Goal: Information Seeking & Learning: Learn about a topic

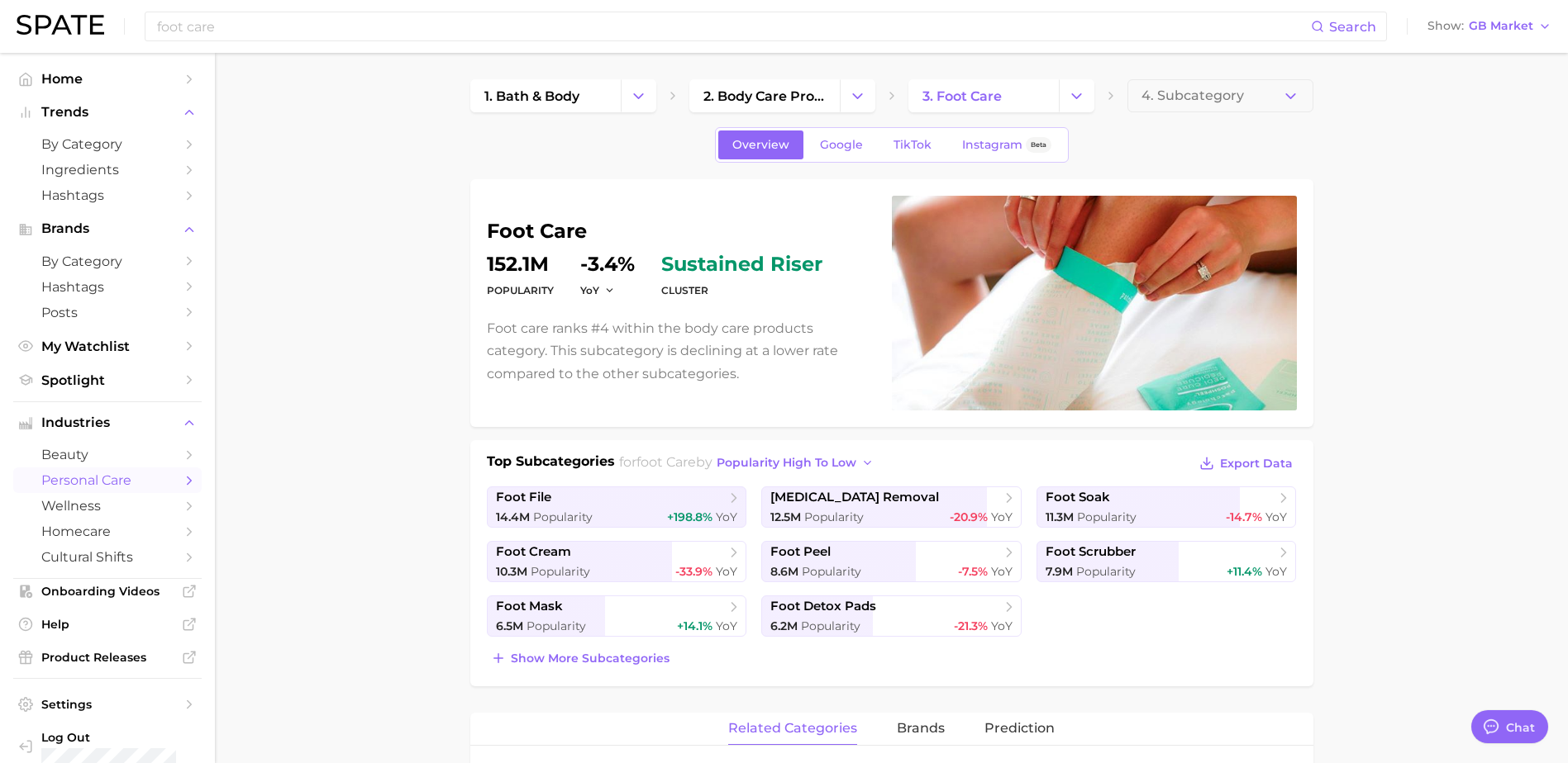
scroll to position [441, 0]
click at [1495, 23] on span "GB Market" at bounding box center [1500, 26] width 64 height 9
click at [1474, 52] on span "[GEOGRAPHIC_DATA]" at bounding box center [1483, 53] width 128 height 14
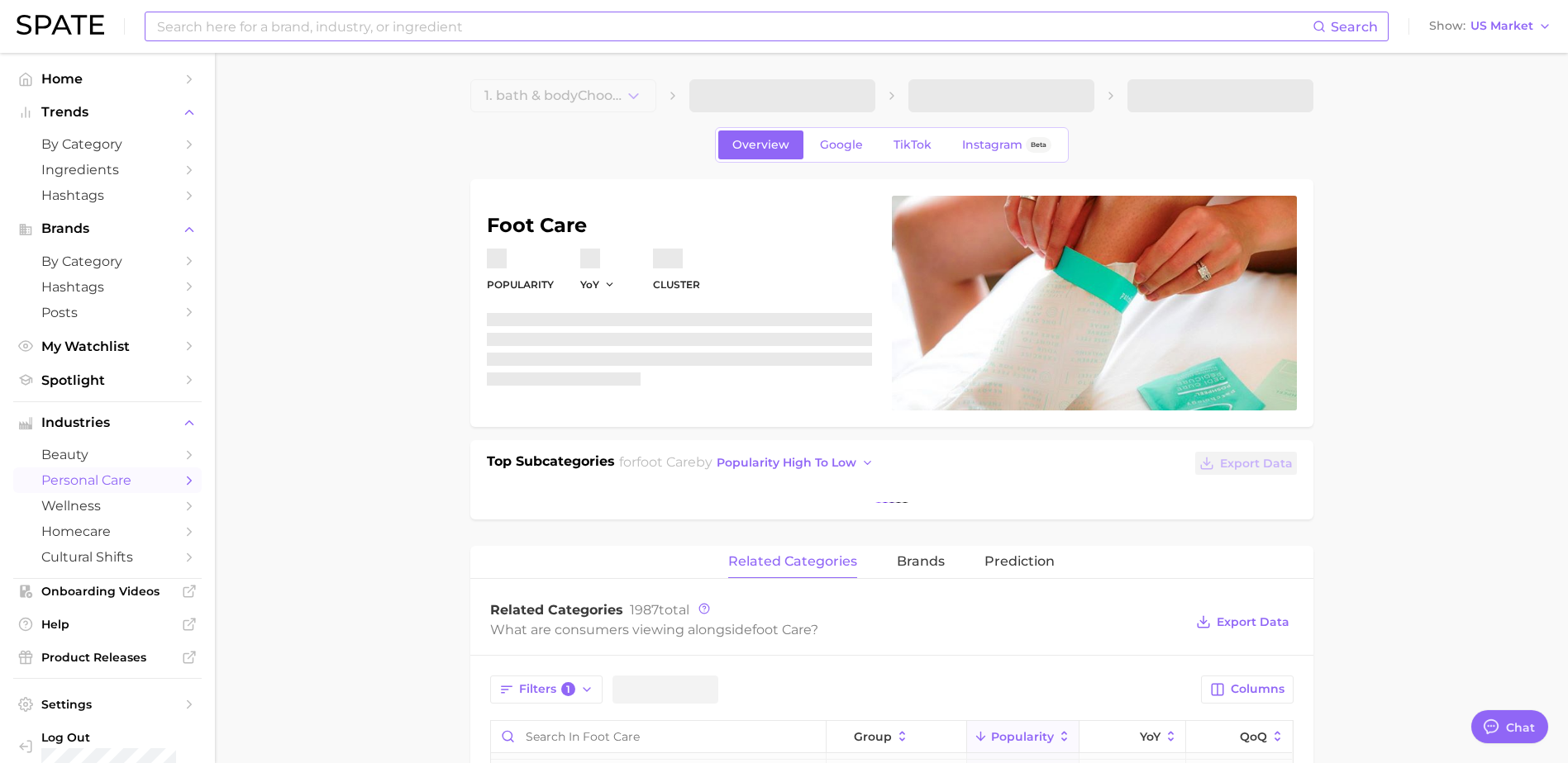
click at [967, 24] on input at bounding box center [734, 26] width 1157 height 28
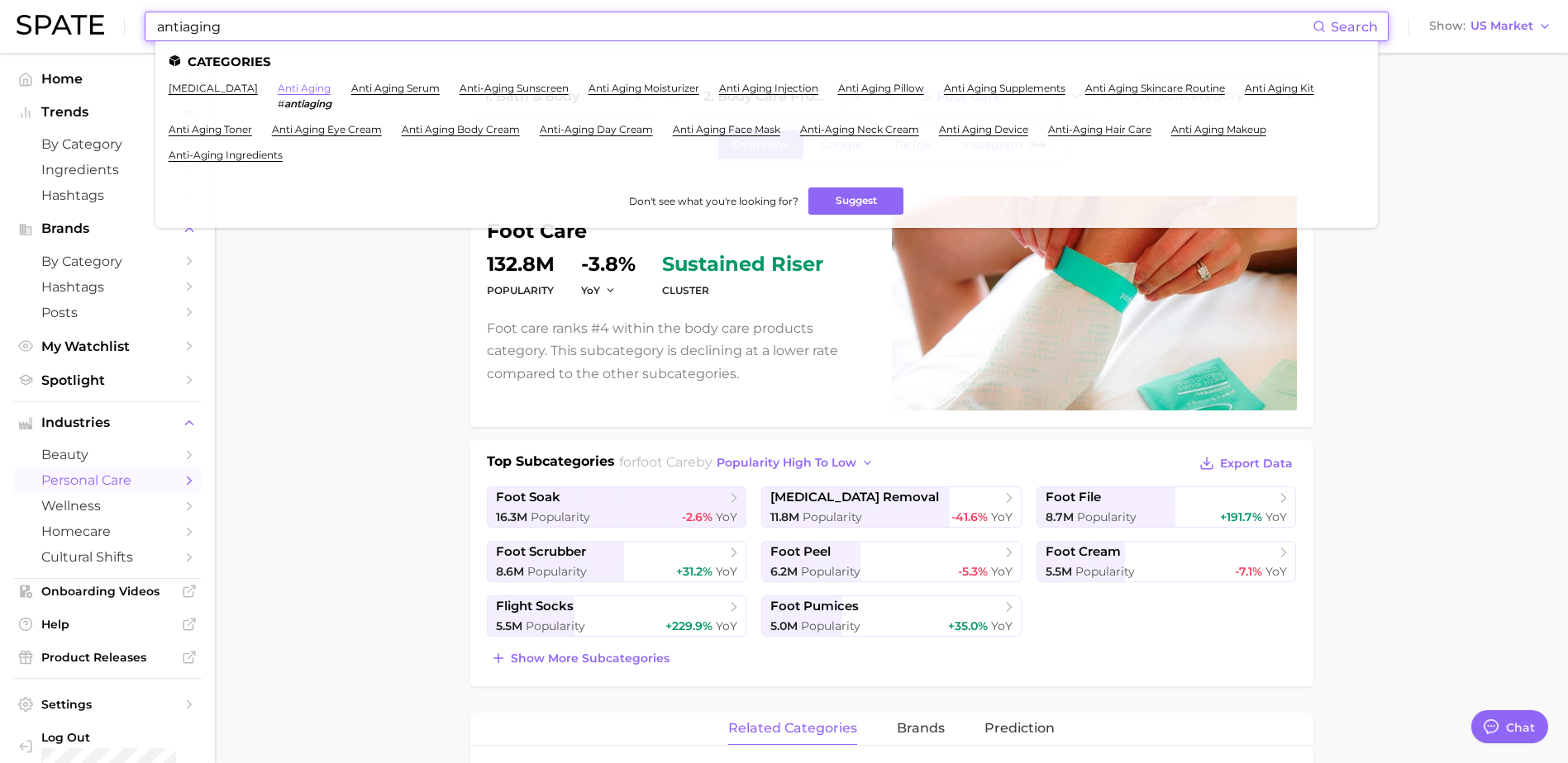
type input "antiaging"
click at [282, 90] on link "anti aging" at bounding box center [304, 88] width 53 height 12
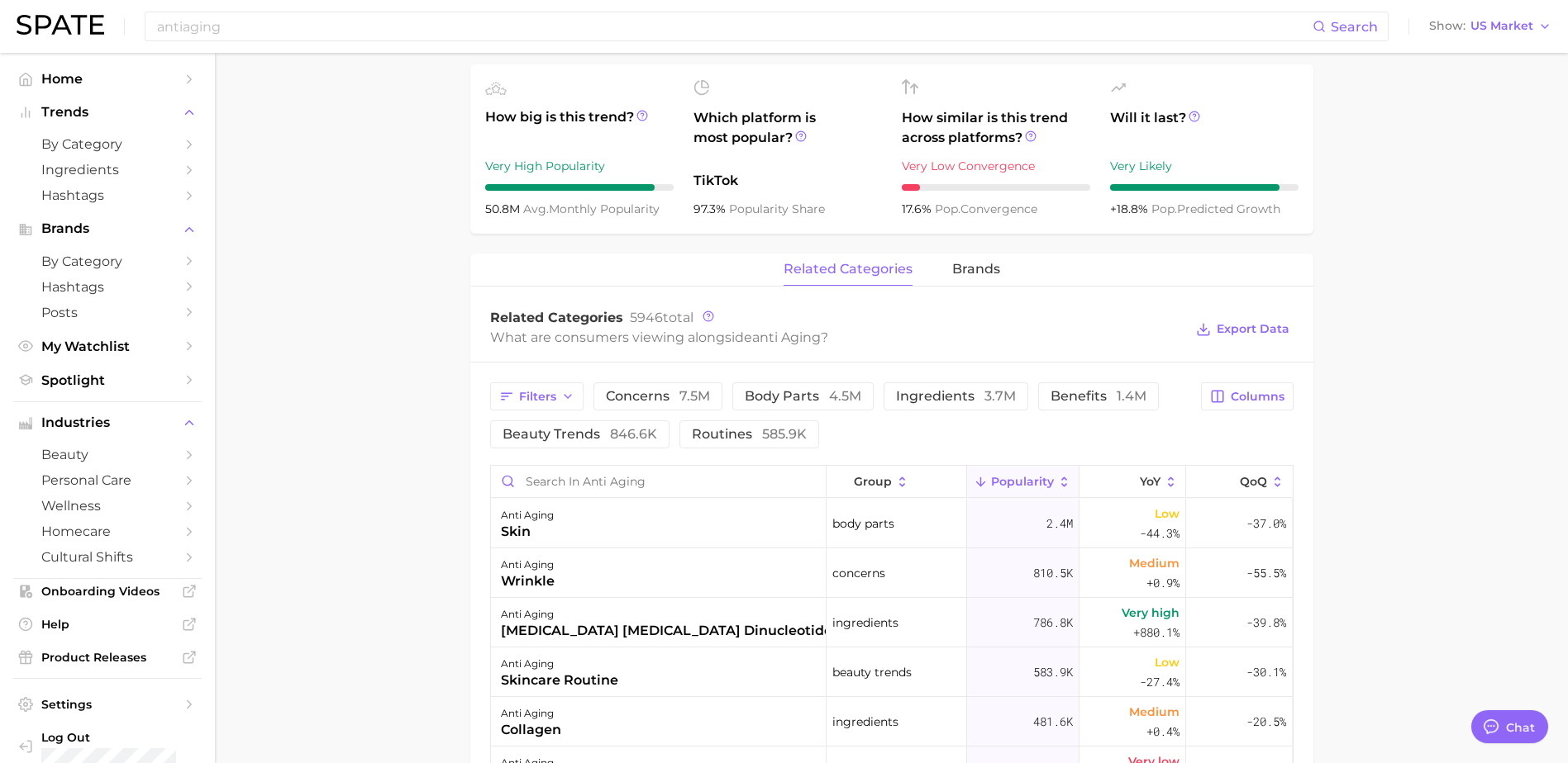
scroll to position [661, 0]
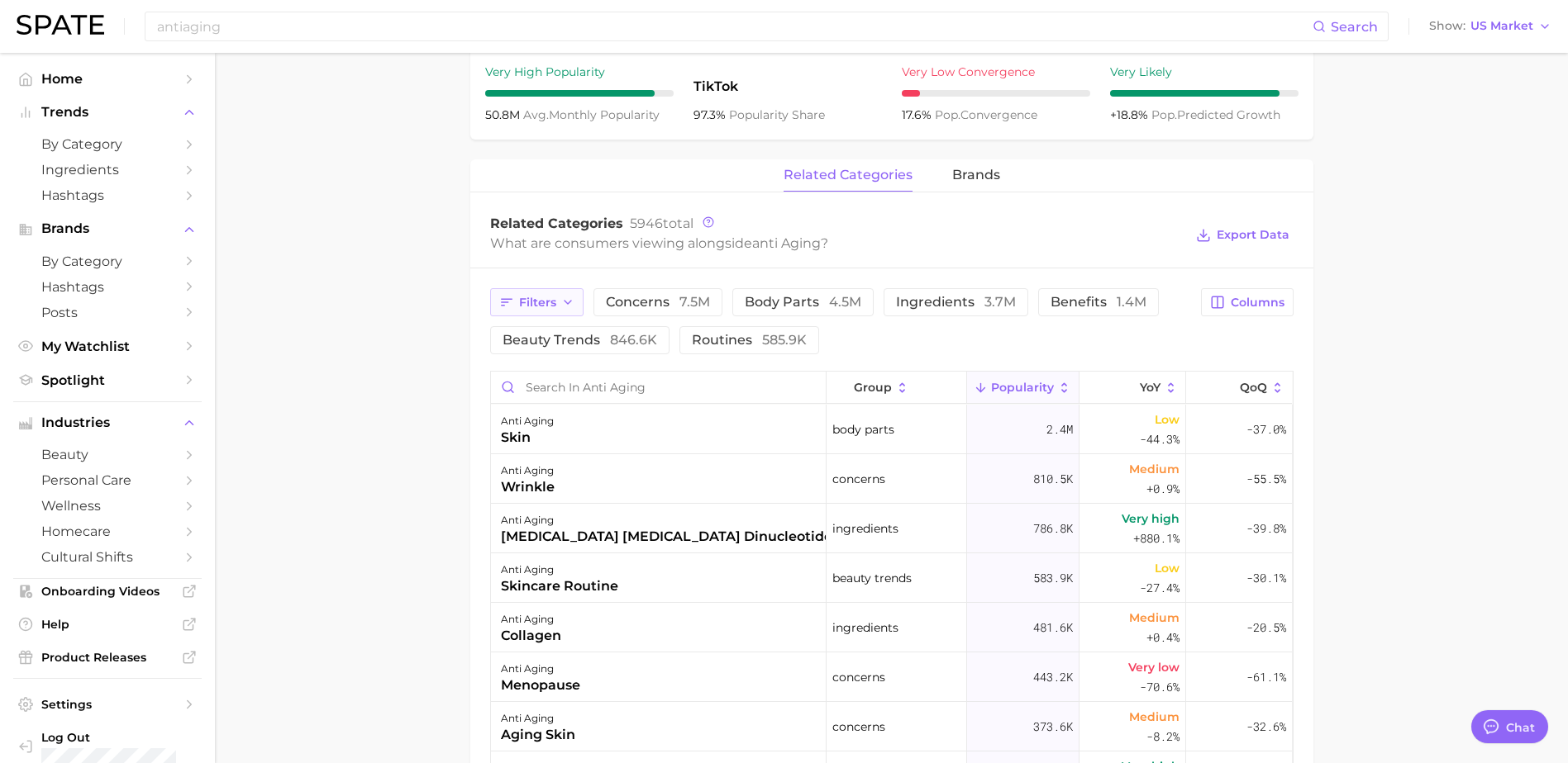
click at [538, 300] on span "Filters" at bounding box center [537, 303] width 37 height 14
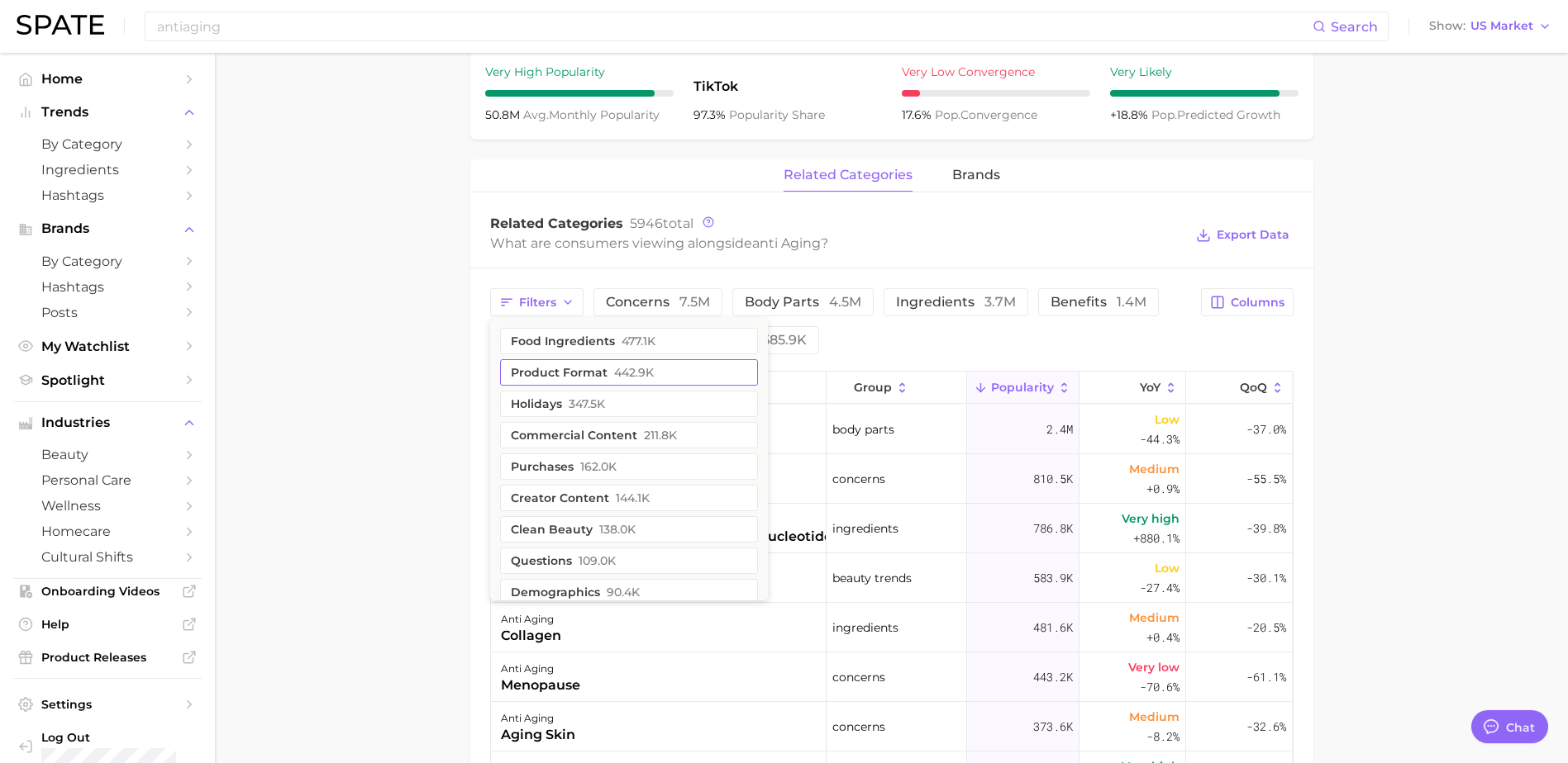
click at [580, 364] on button "product format 442.9k" at bounding box center [628, 372] width 258 height 27
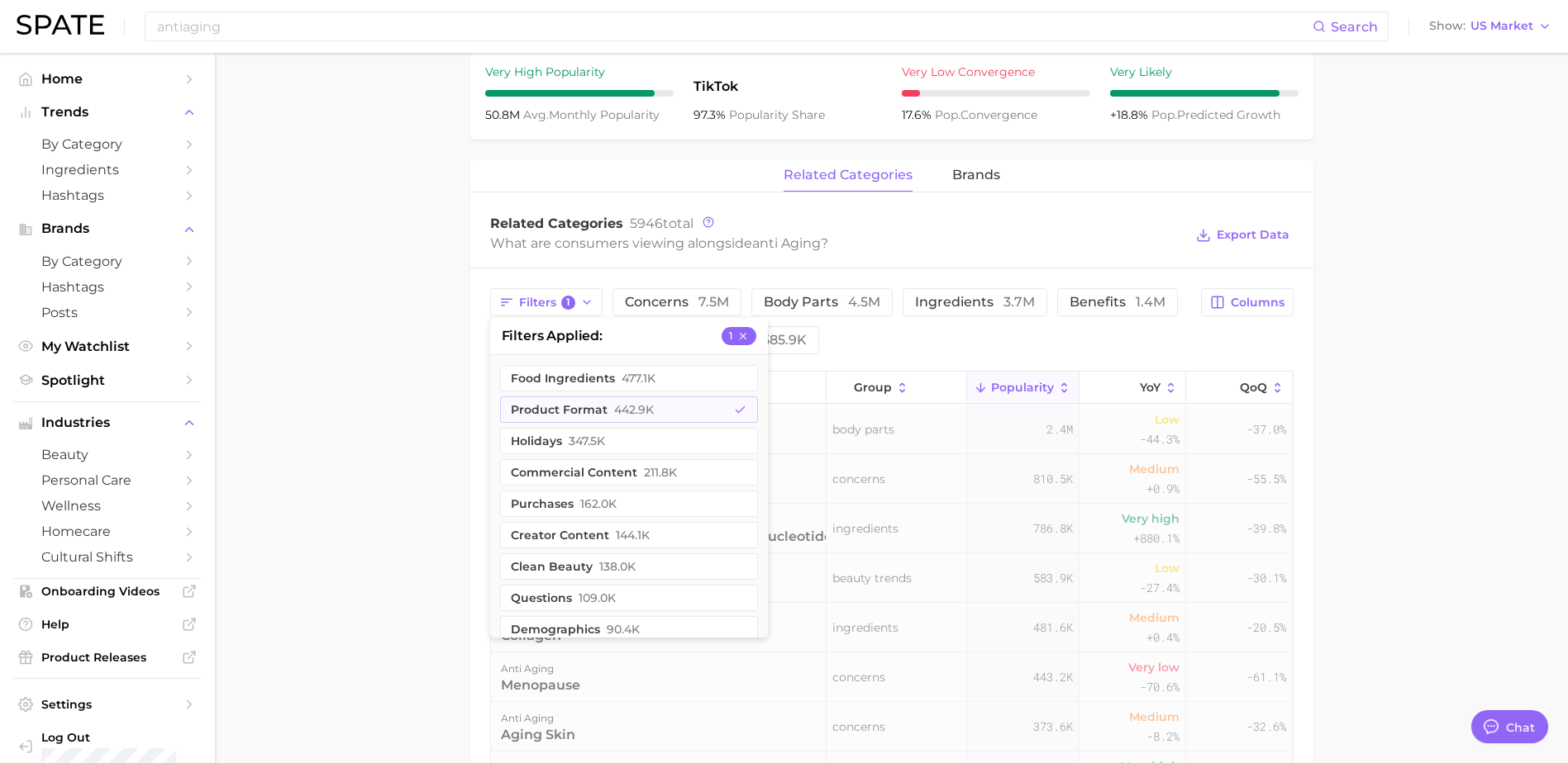
click at [415, 387] on main "Overview Google TikTok Instagram Beta anti aging Add to Watchlist Export Data '…" at bounding box center [891, 314] width 1353 height 1844
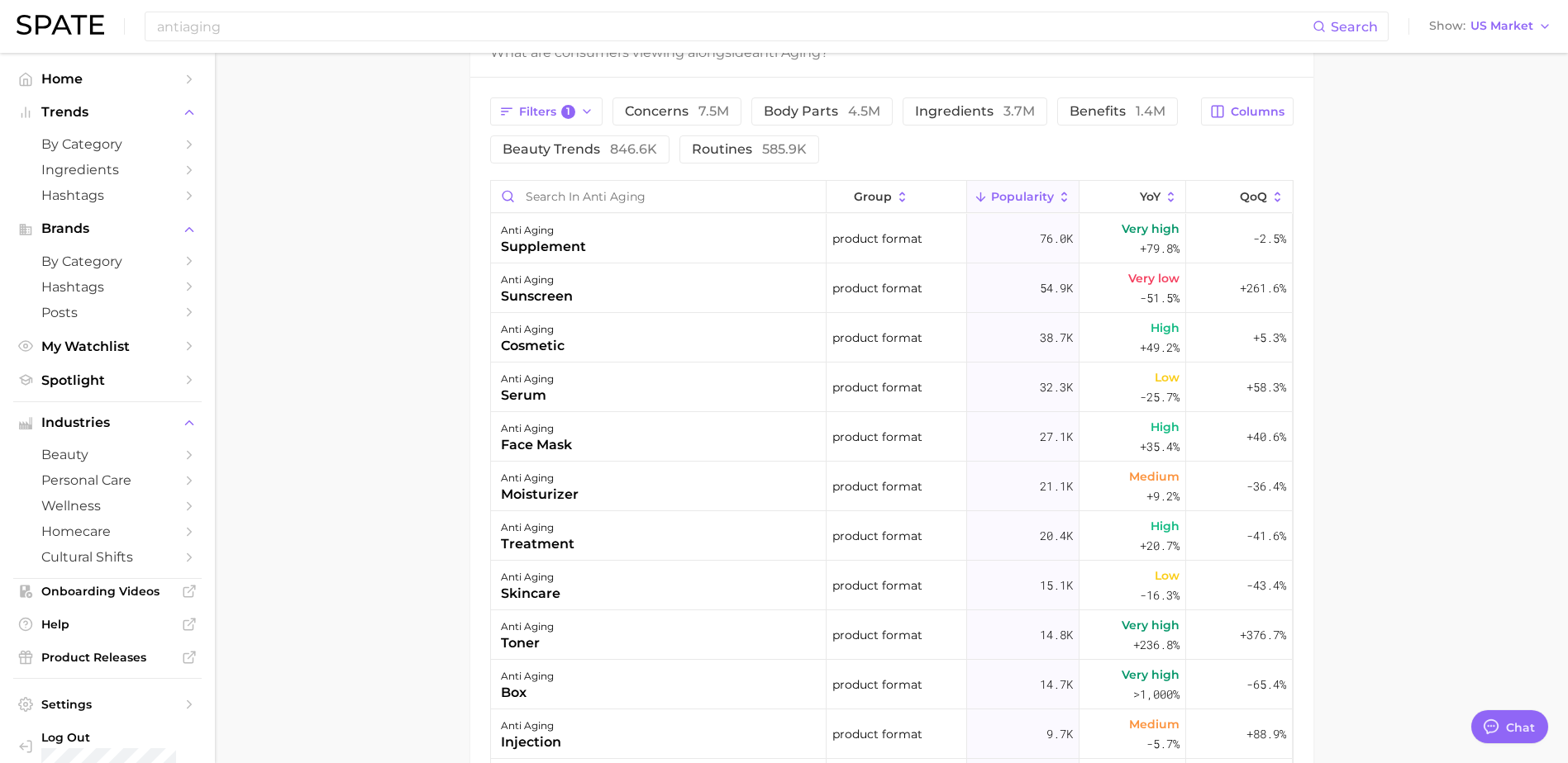
scroll to position [881, 0]
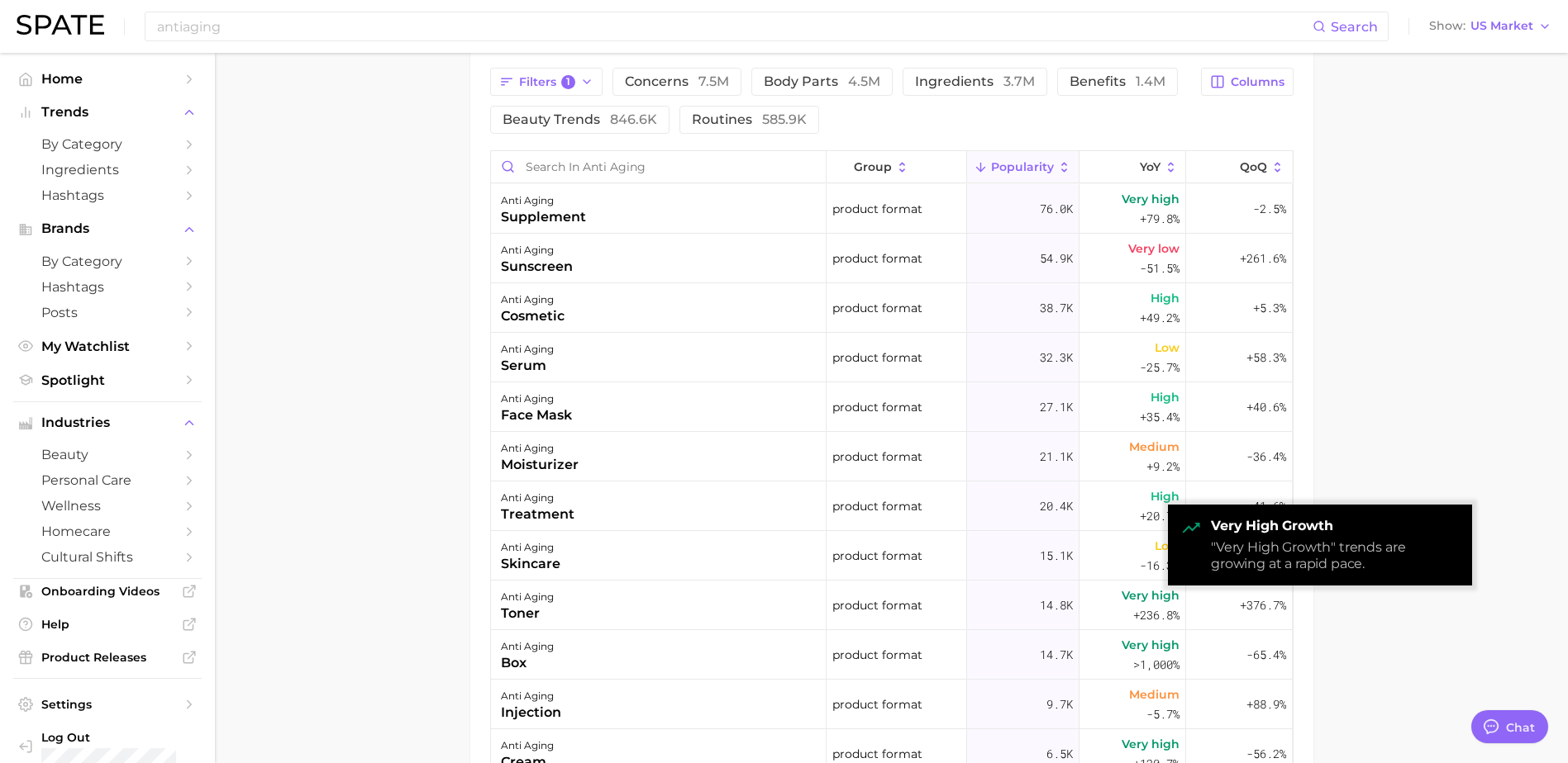
click at [1395, 646] on main "anti aging Overview Google TikTok Instagram Beta anti aging Add to Watchlist Ex…" at bounding box center [891, 93] width 1353 height 1844
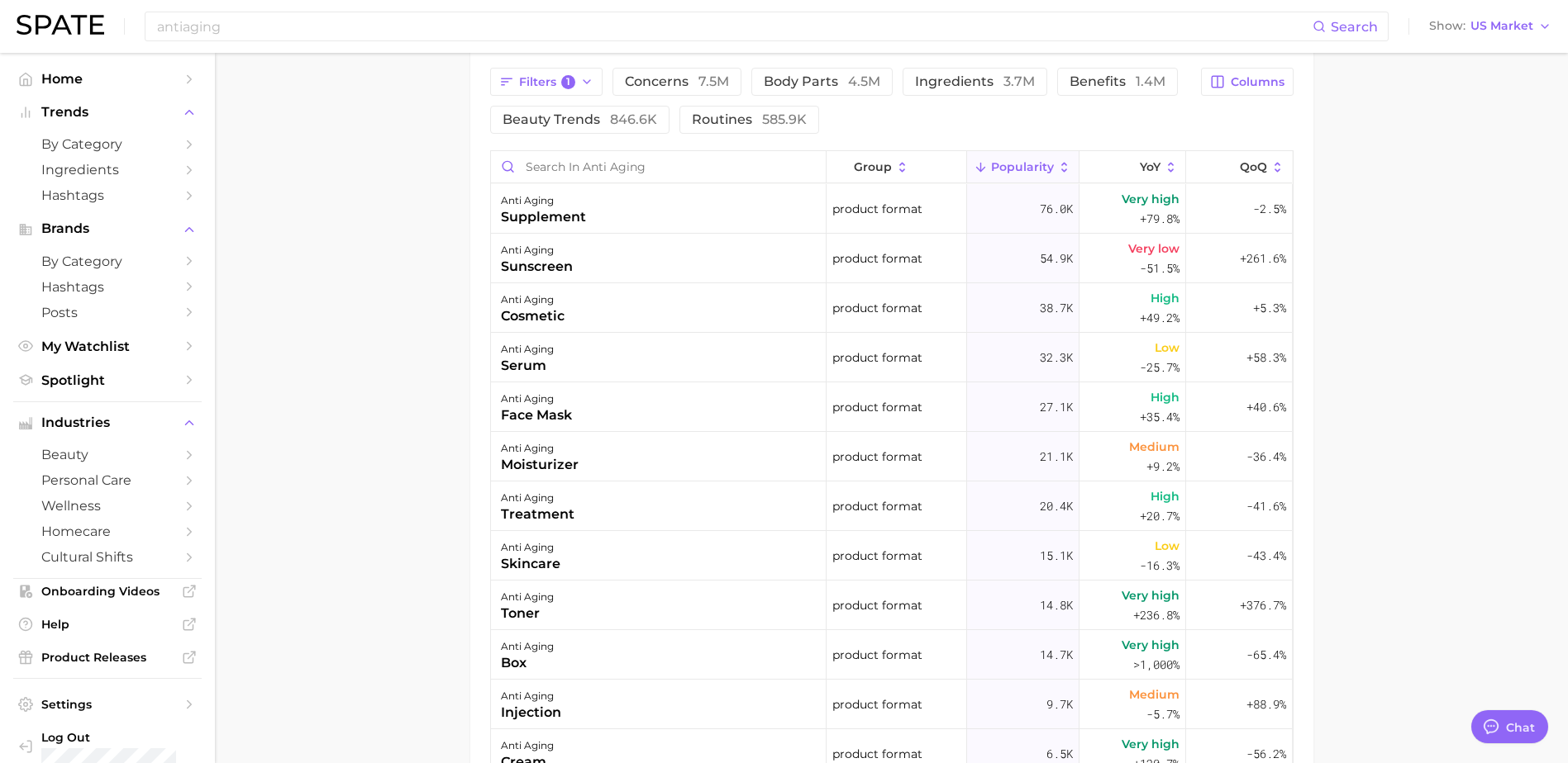
click at [1424, 375] on main "anti aging Overview Google TikTok Instagram Beta anti aging Add to Watchlist Ex…" at bounding box center [891, 93] width 1353 height 1844
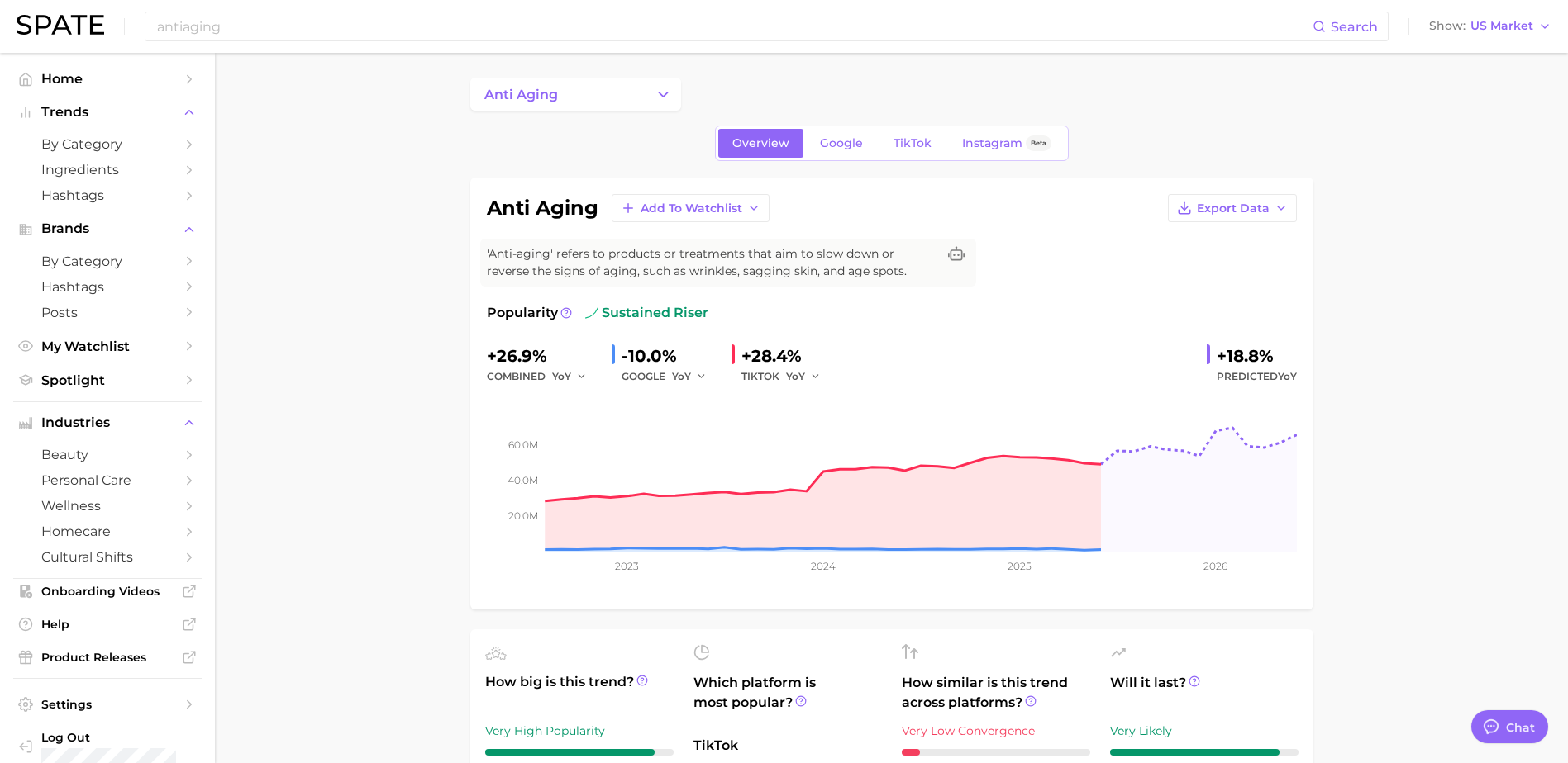
scroll to position [0, 0]
